Goal: Navigation & Orientation: Find specific page/section

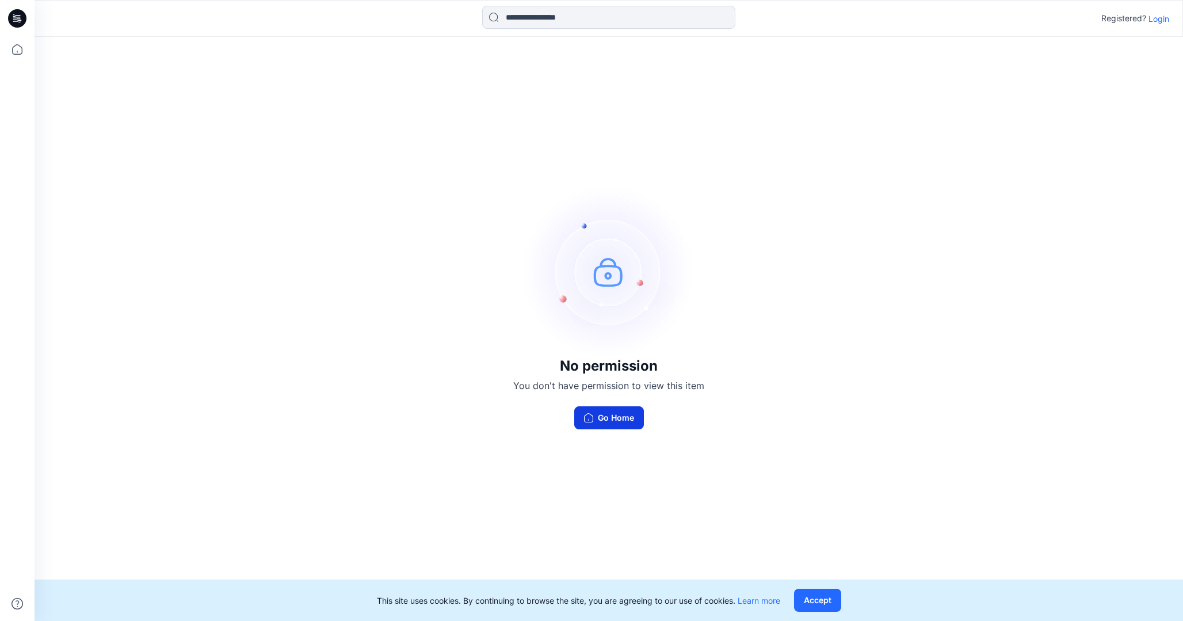
click at [616, 417] on button "Go Home" at bounding box center [609, 417] width 70 height 23
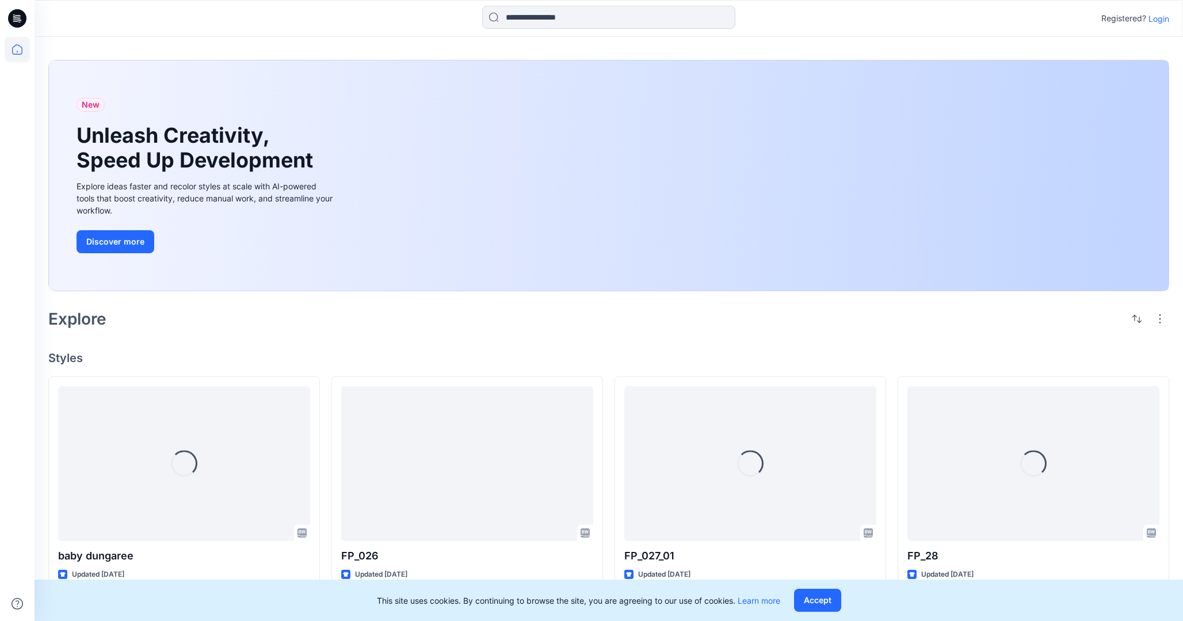
click at [1160, 22] on p "Login" at bounding box center [1159, 19] width 21 height 12
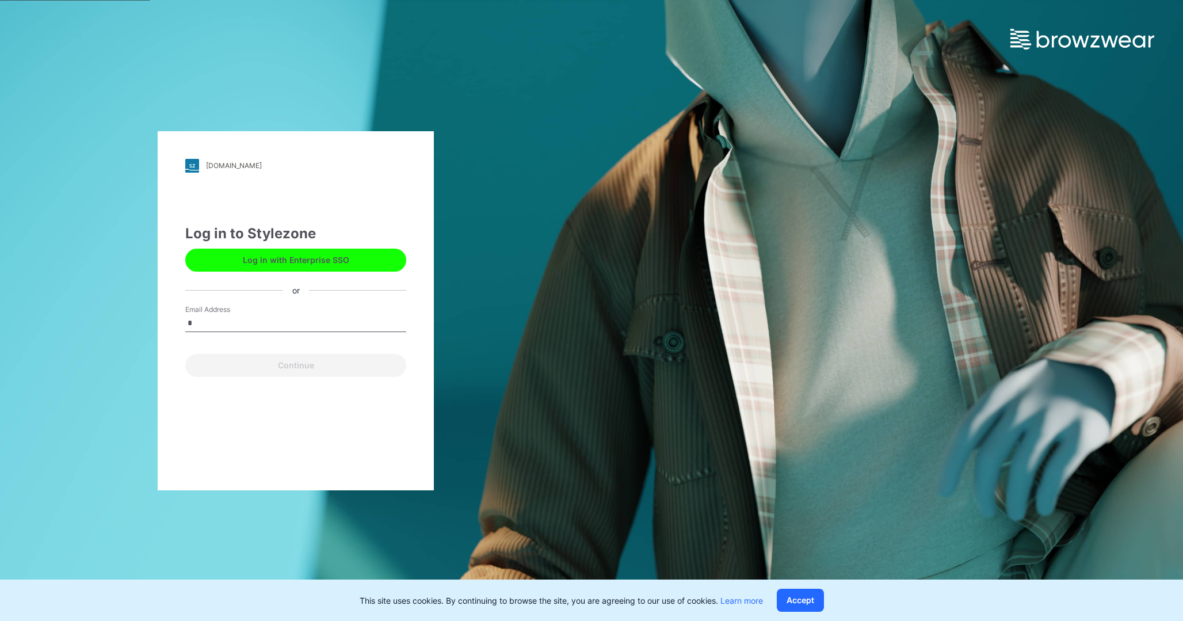
type input "**********"
click at [290, 372] on button "Continue" at bounding box center [295, 365] width 221 height 23
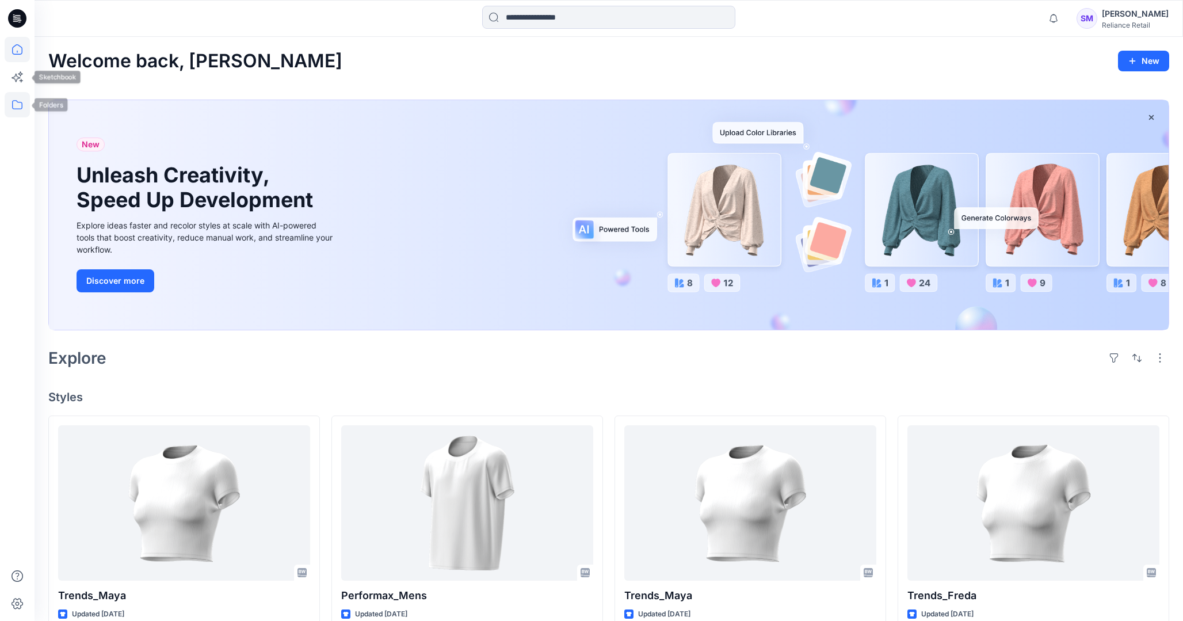
click at [18, 108] on icon at bounding box center [17, 104] width 25 height 25
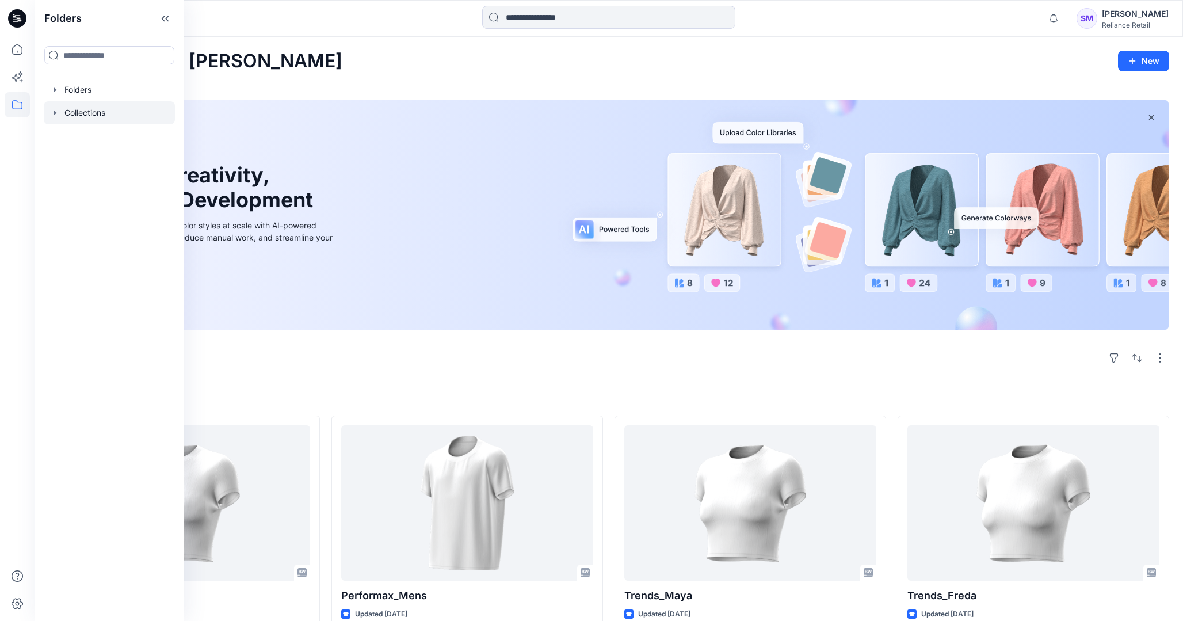
click at [117, 110] on div at bounding box center [109, 112] width 131 height 23
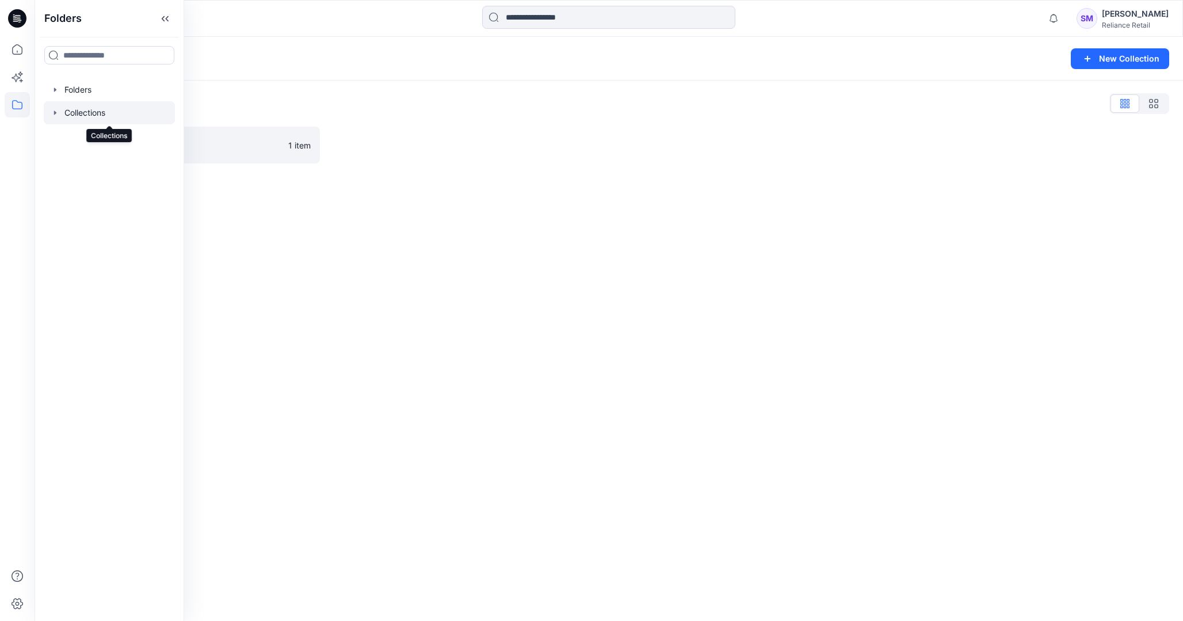
click at [379, 218] on div "Collections New Collection Collections List DXF 1 item" at bounding box center [609, 329] width 1149 height 584
click at [13, 102] on icon at bounding box center [17, 104] width 10 height 9
click at [97, 90] on div at bounding box center [109, 89] width 131 height 23
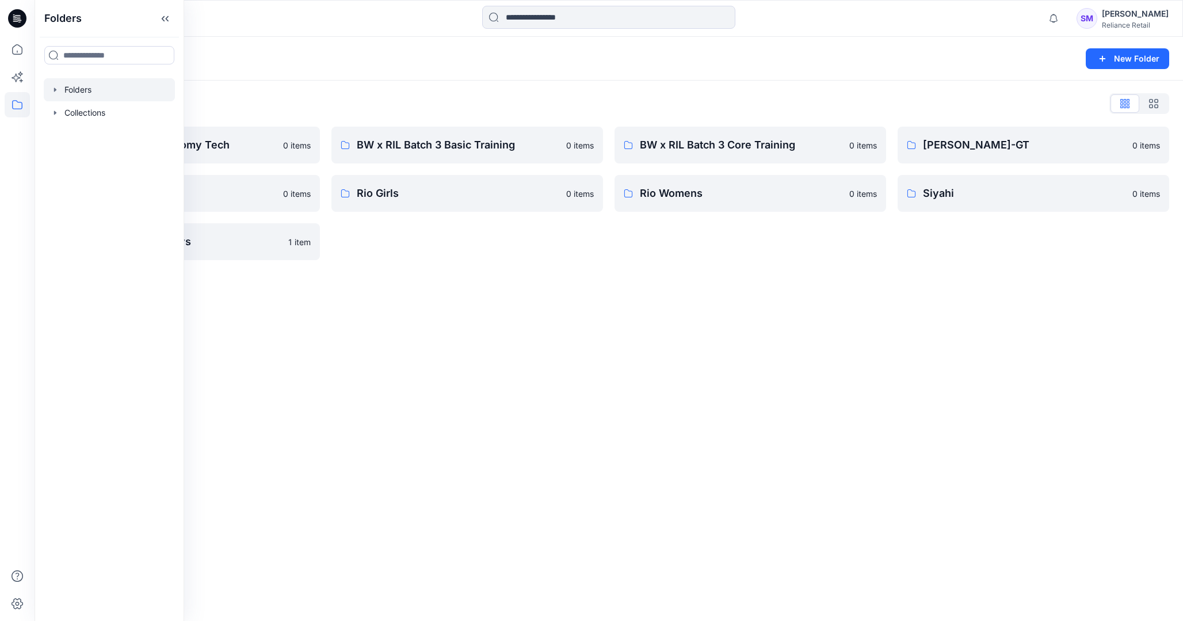
click at [393, 288] on div "Folders New Folder Folders List 3D Library: Mid-Economy Tech 0 items DNMX MENS …" at bounding box center [609, 329] width 1149 height 584
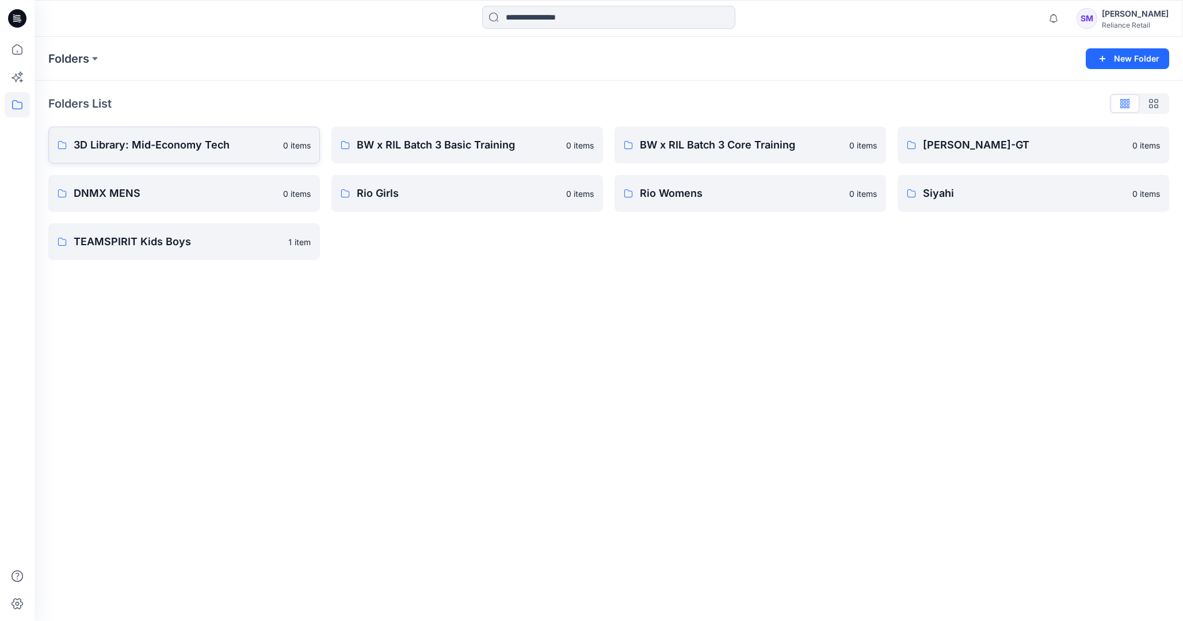
click at [212, 154] on link "3D Library: Mid-Economy Tech 0 items" at bounding box center [184, 145] width 272 height 37
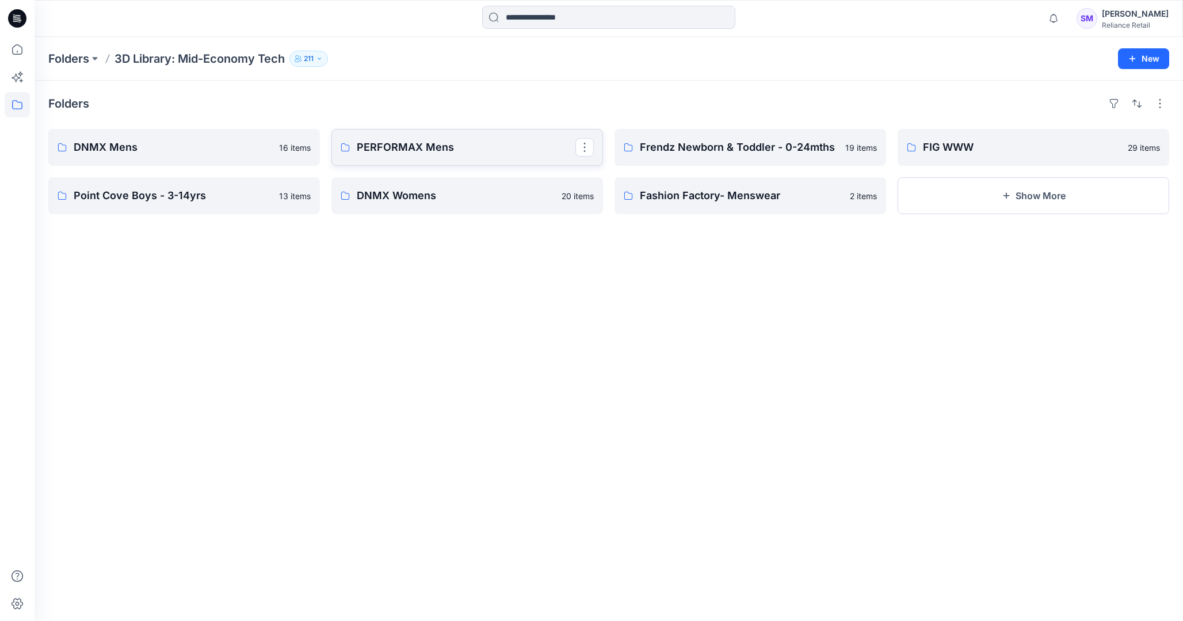
click at [473, 155] on link "PERFORMAX Mens" at bounding box center [468, 147] width 272 height 37
click at [1060, 211] on button "Show More" at bounding box center [1034, 195] width 272 height 37
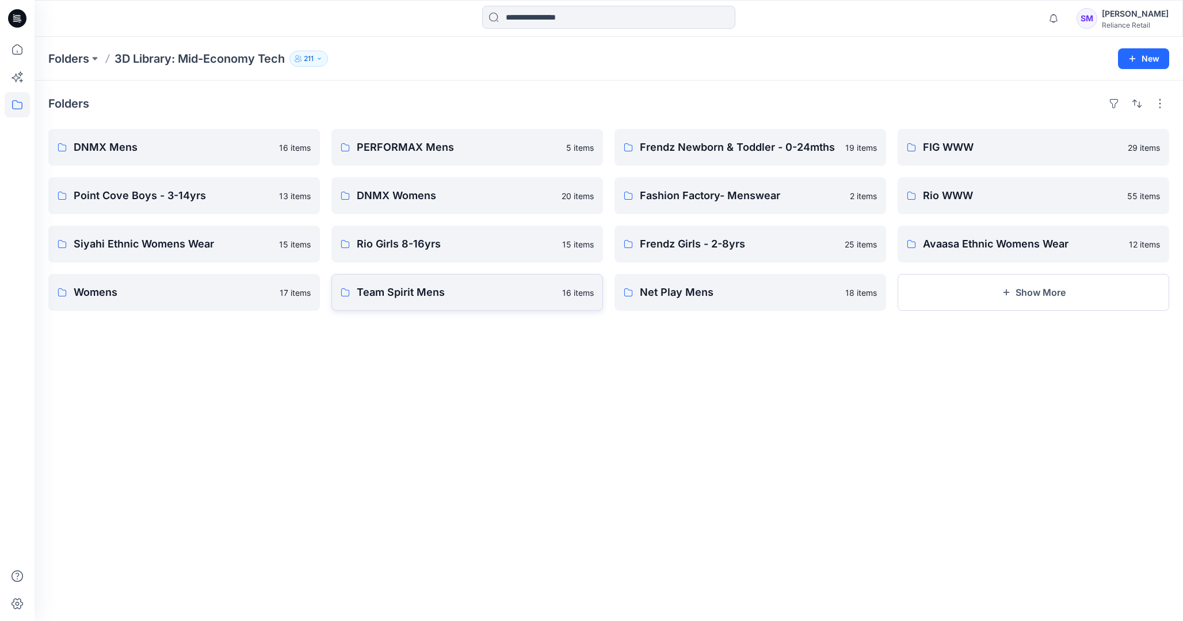
click at [487, 308] on link "Team Spirit Mens 16 items" at bounding box center [468, 292] width 272 height 37
